Goal: Communication & Community: Answer question/provide support

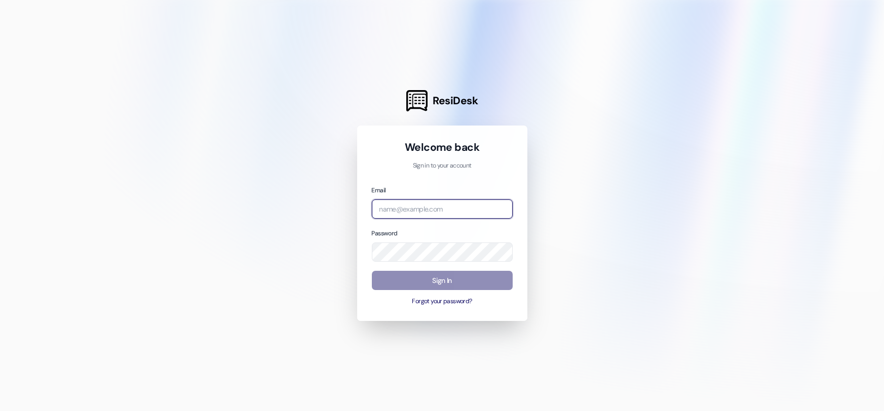
type input "[PERSON_NAME][EMAIL_ADDRESS][PERSON_NAME][DOMAIN_NAME]"
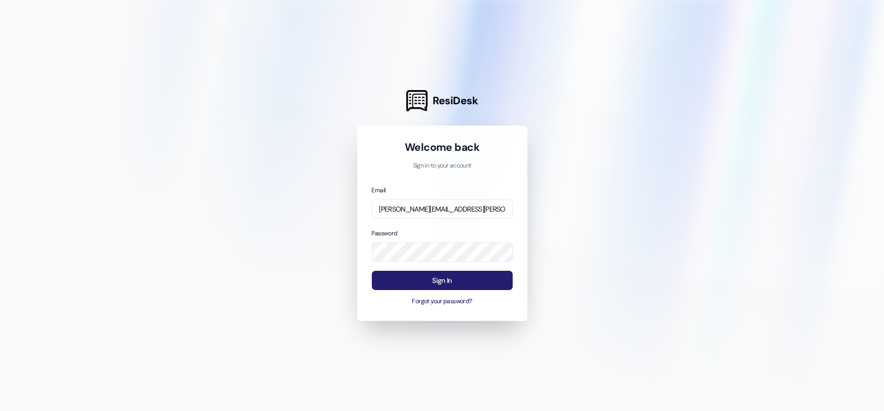
click at [445, 279] on button "Sign In" at bounding box center [442, 281] width 141 height 20
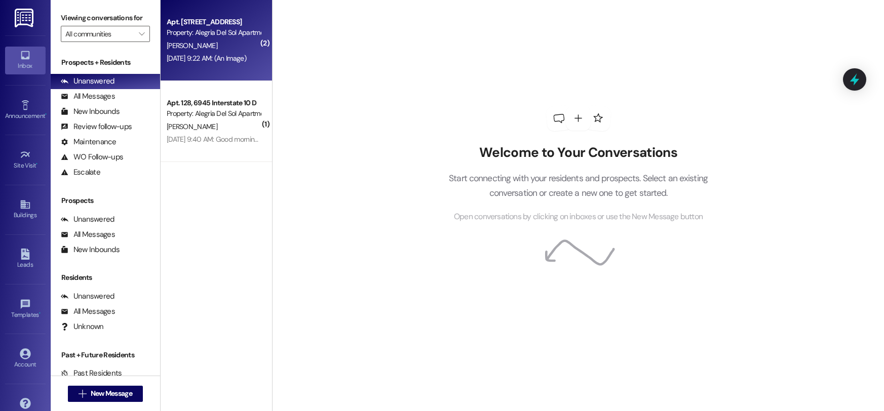
click at [200, 26] on div "Apt. [STREET_ADDRESS]" at bounding box center [214, 22] width 94 height 11
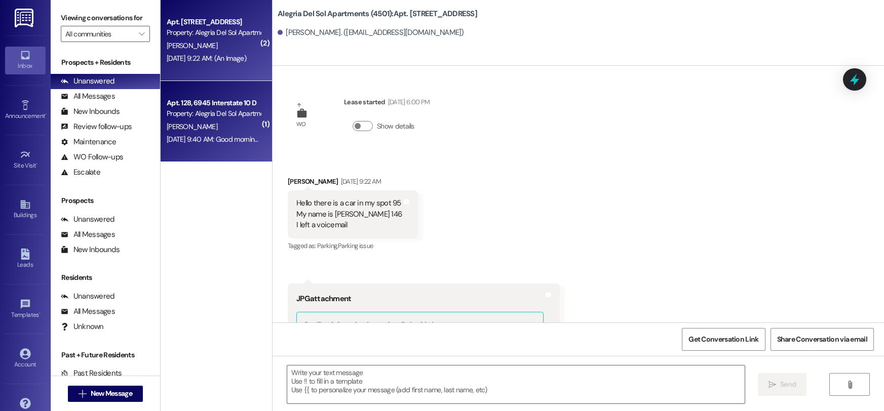
click at [186, 112] on div "Property: Alegria Del Sol Apartments (4501)" at bounding box center [214, 113] width 94 height 11
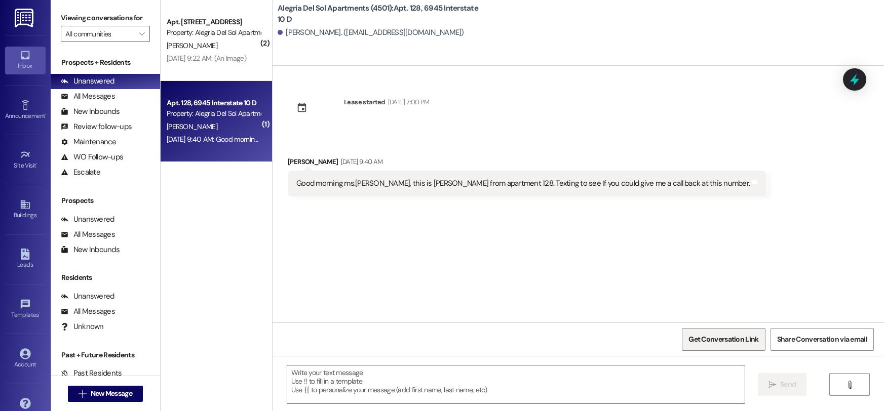
click at [702, 340] on span "Get Conversation Link" at bounding box center [724, 339] width 70 height 11
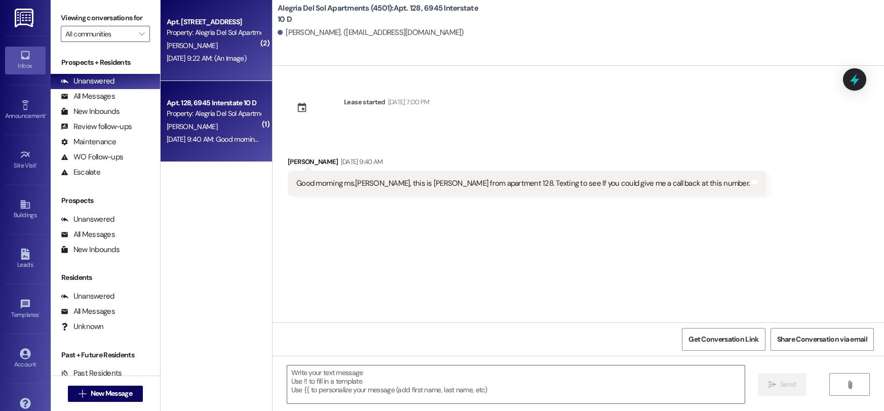
click at [200, 28] on div "Property: Alegria Del Sol Apartments (4501)" at bounding box center [214, 32] width 94 height 11
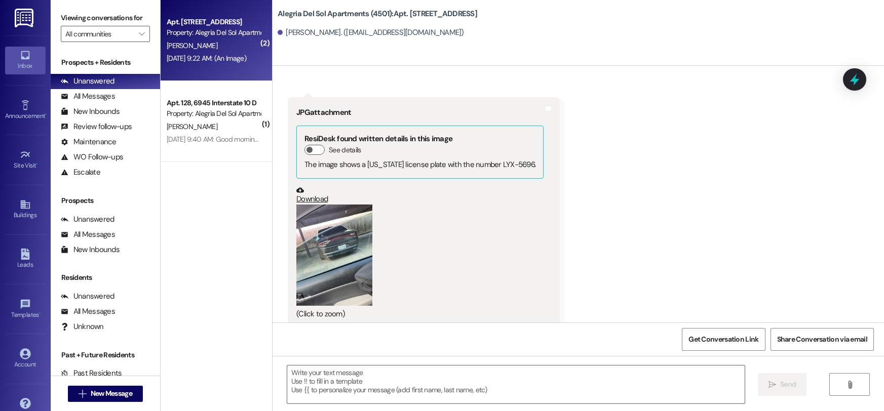
scroll to position [199, 0]
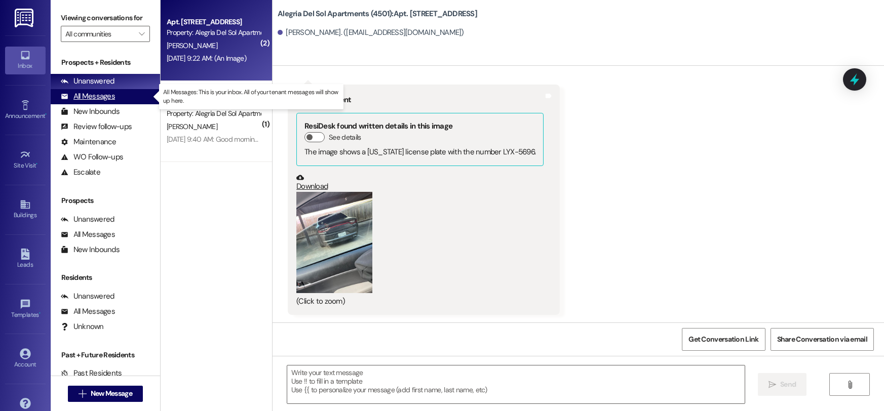
click at [90, 94] on div "All Messages" at bounding box center [88, 96] width 54 height 11
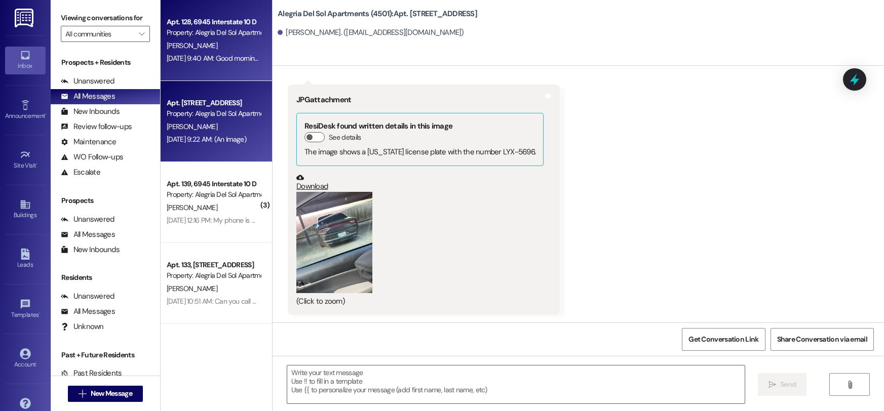
click at [231, 43] on div "[PERSON_NAME]" at bounding box center [214, 46] width 96 height 13
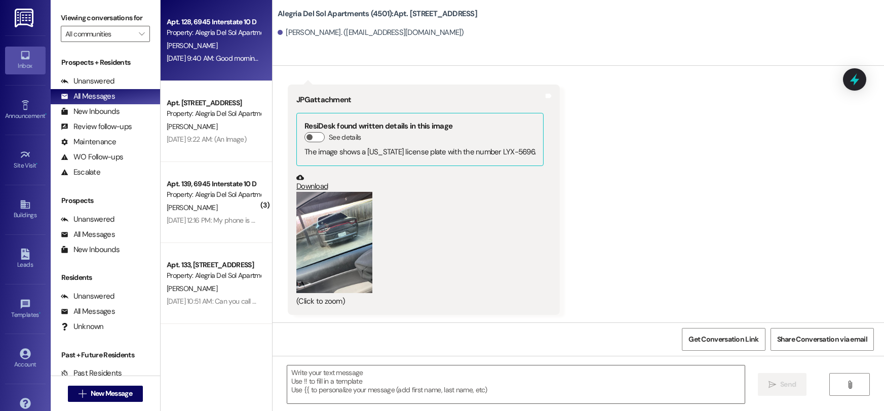
scroll to position [0, 0]
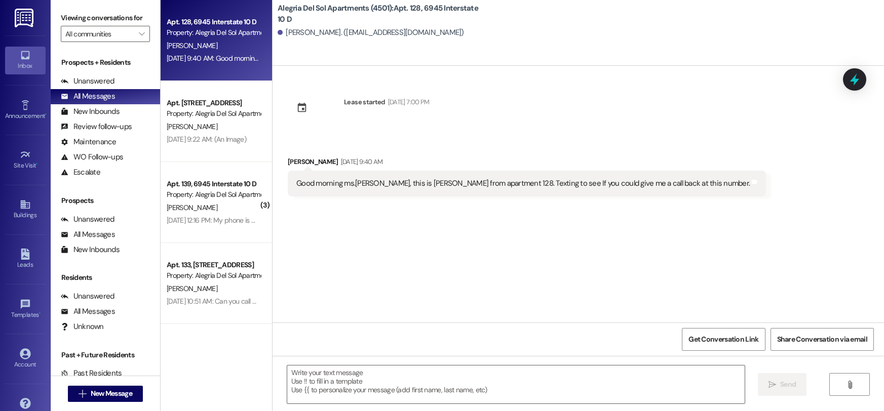
click at [304, 162] on div "[PERSON_NAME] [DATE] 9:40 AM" at bounding box center [527, 164] width 478 height 14
click at [296, 109] on icon at bounding box center [301, 107] width 11 height 11
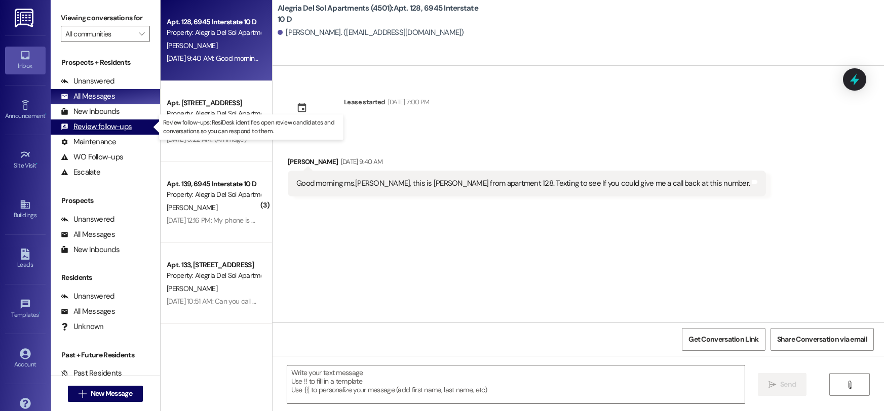
click at [82, 126] on div "Review follow-ups" at bounding box center [96, 127] width 71 height 11
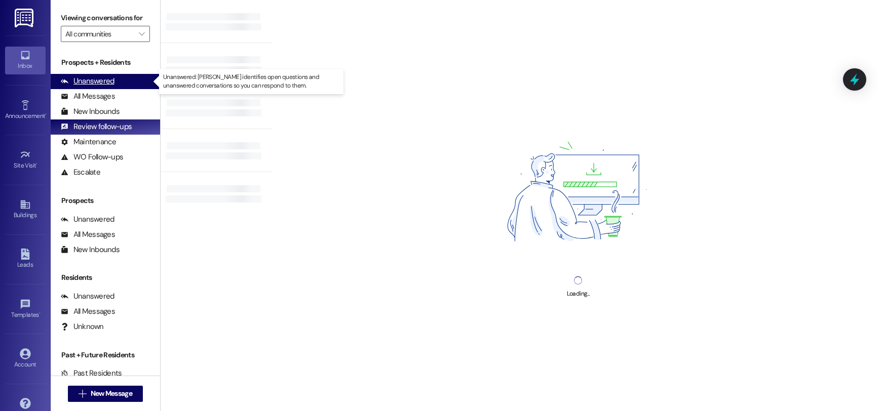
click at [96, 82] on div "Unanswered" at bounding box center [88, 81] width 54 height 11
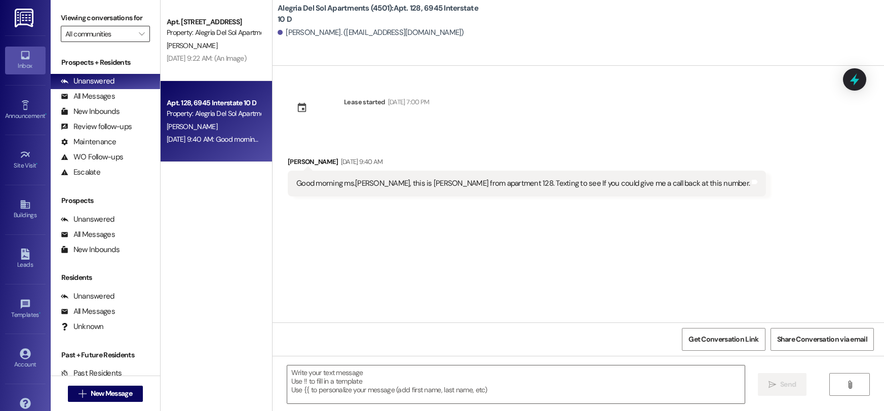
click at [82, 32] on input "All communities" at bounding box center [99, 34] width 68 height 16
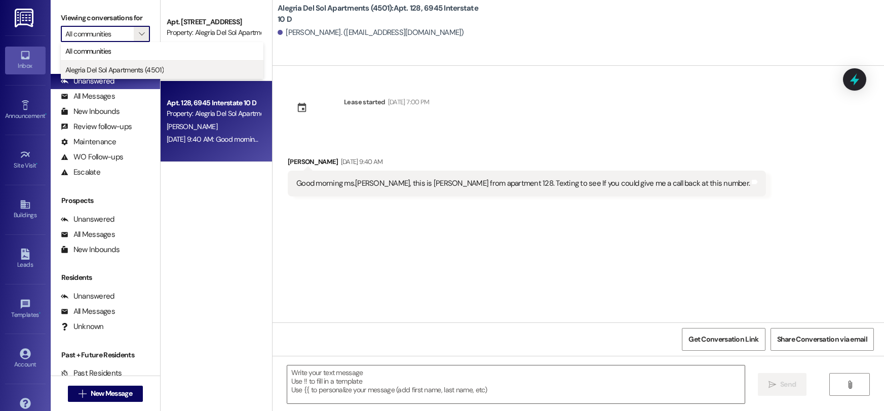
click at [79, 72] on span "Alegria Del Sol Apartments (4501)" at bounding box center [114, 70] width 98 height 10
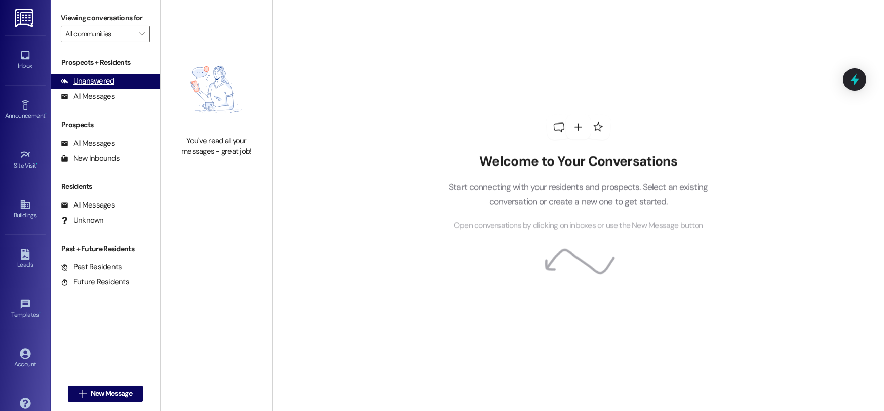
type input "Alegria Del Sol Apartments (4501)"
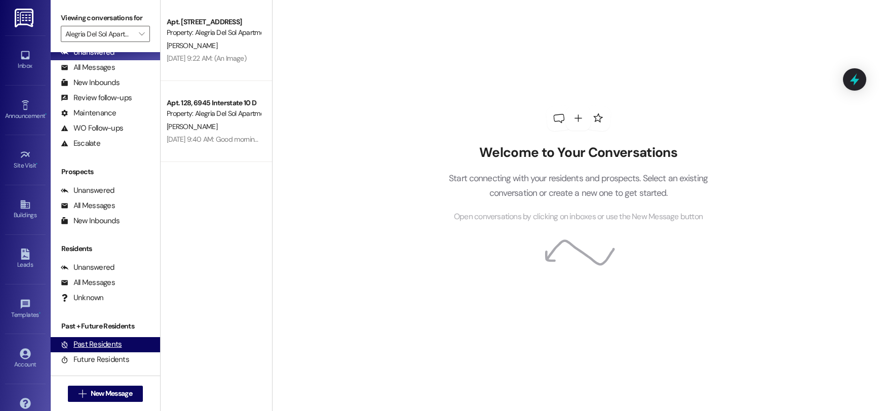
scroll to position [30, 0]
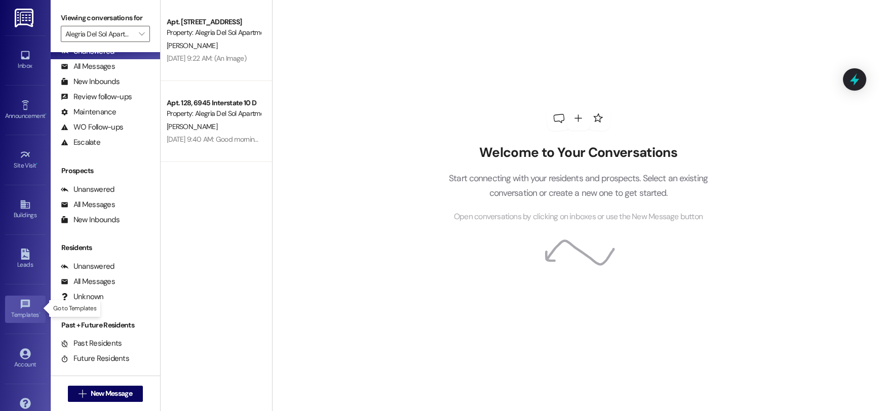
click at [20, 300] on icon at bounding box center [25, 304] width 11 height 11
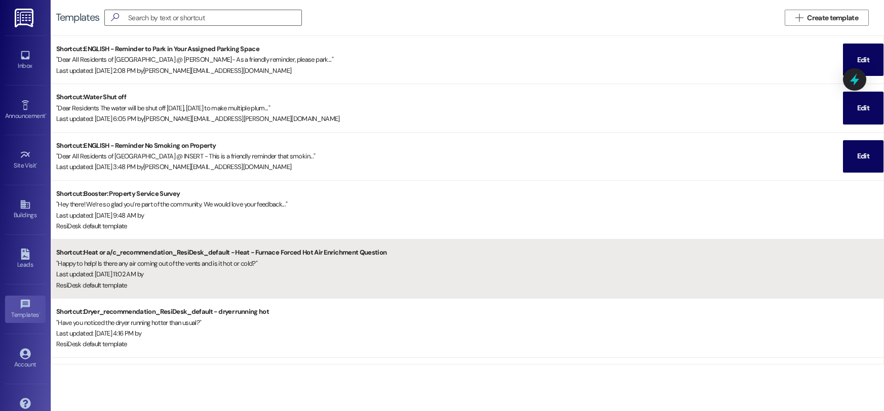
click at [113, 265] on div "" Happy to help! Is there any air coming out of the vents and is it hot or cold…" at bounding box center [469, 263] width 827 height 11
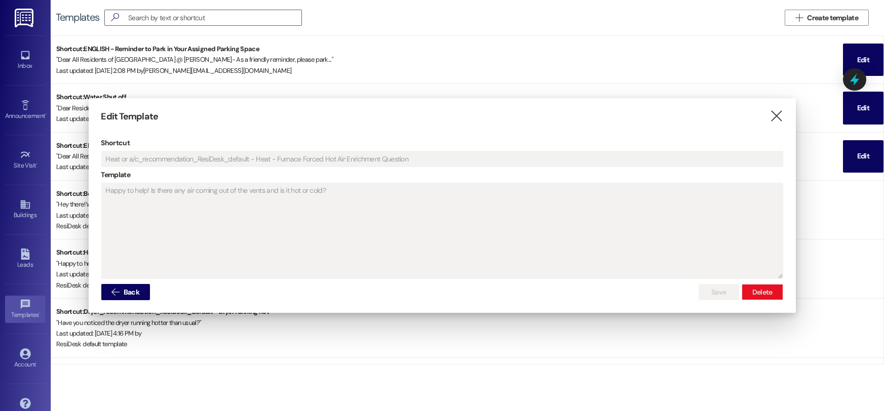
click at [784, 115] on div "Edit Template  Shortcut Heat or a/c_recommendation_ResiDesk_default - Heat - F…" at bounding box center [442, 205] width 707 height 215
click at [779, 116] on icon "" at bounding box center [777, 116] width 14 height 11
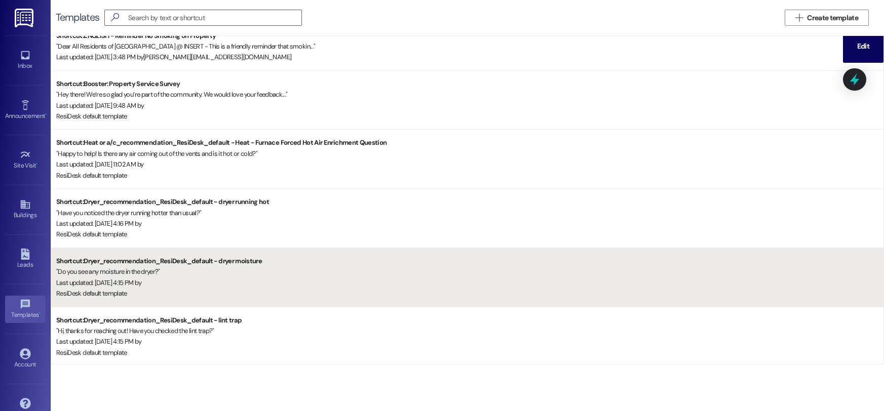
scroll to position [111, 0]
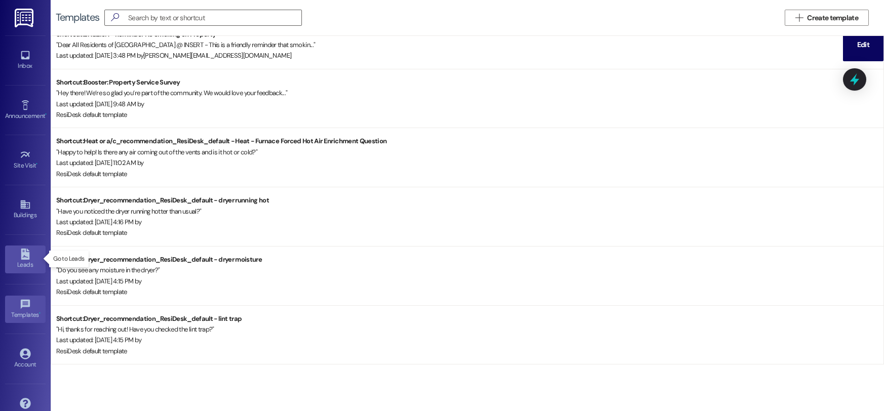
click at [23, 262] on div "Leads" at bounding box center [25, 265] width 51 height 10
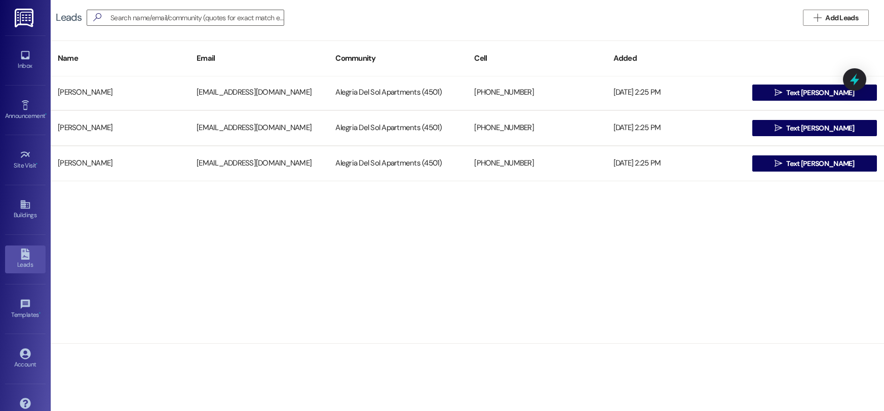
scroll to position [1394, 0]
